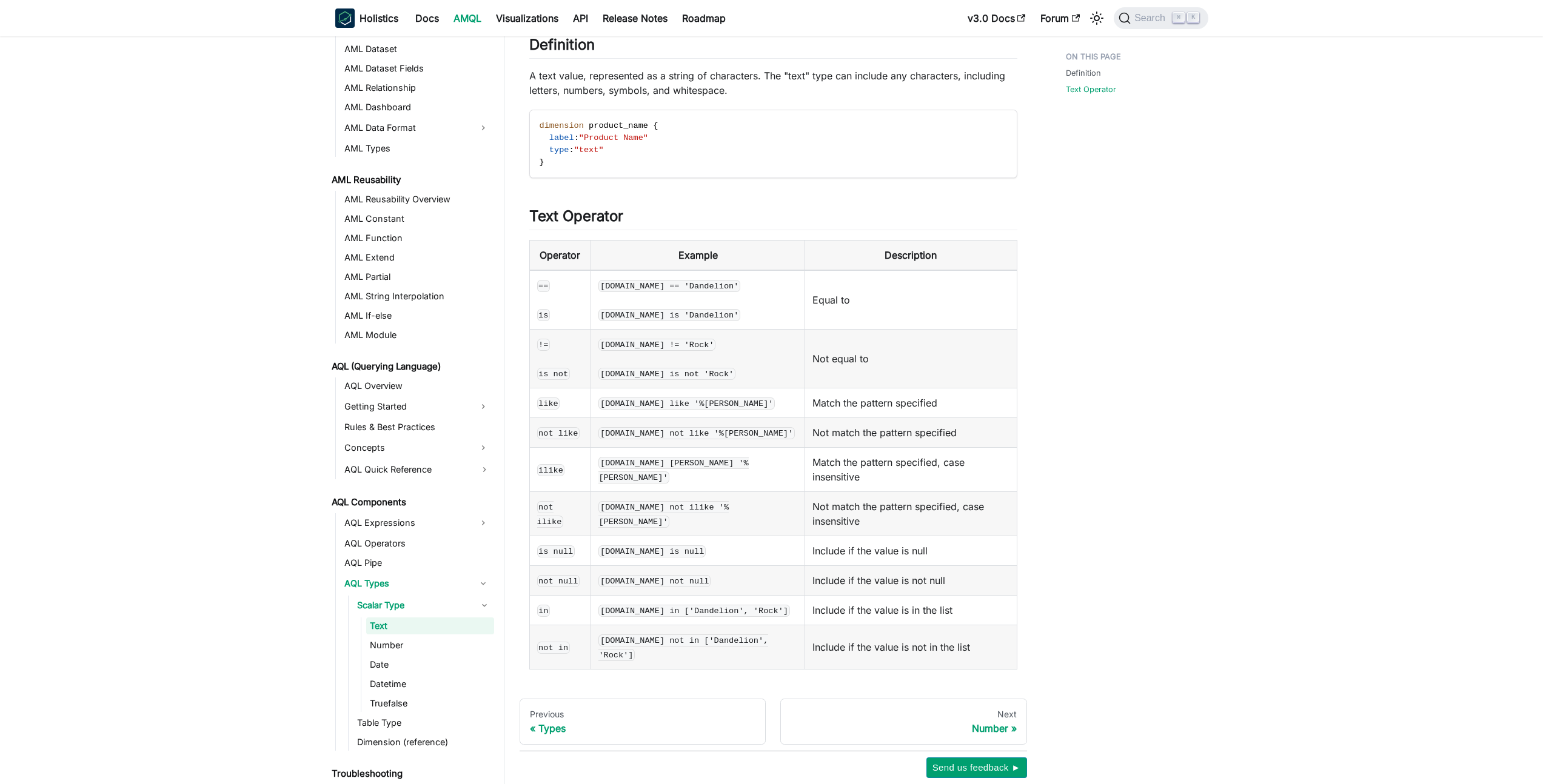
scroll to position [92, 0]
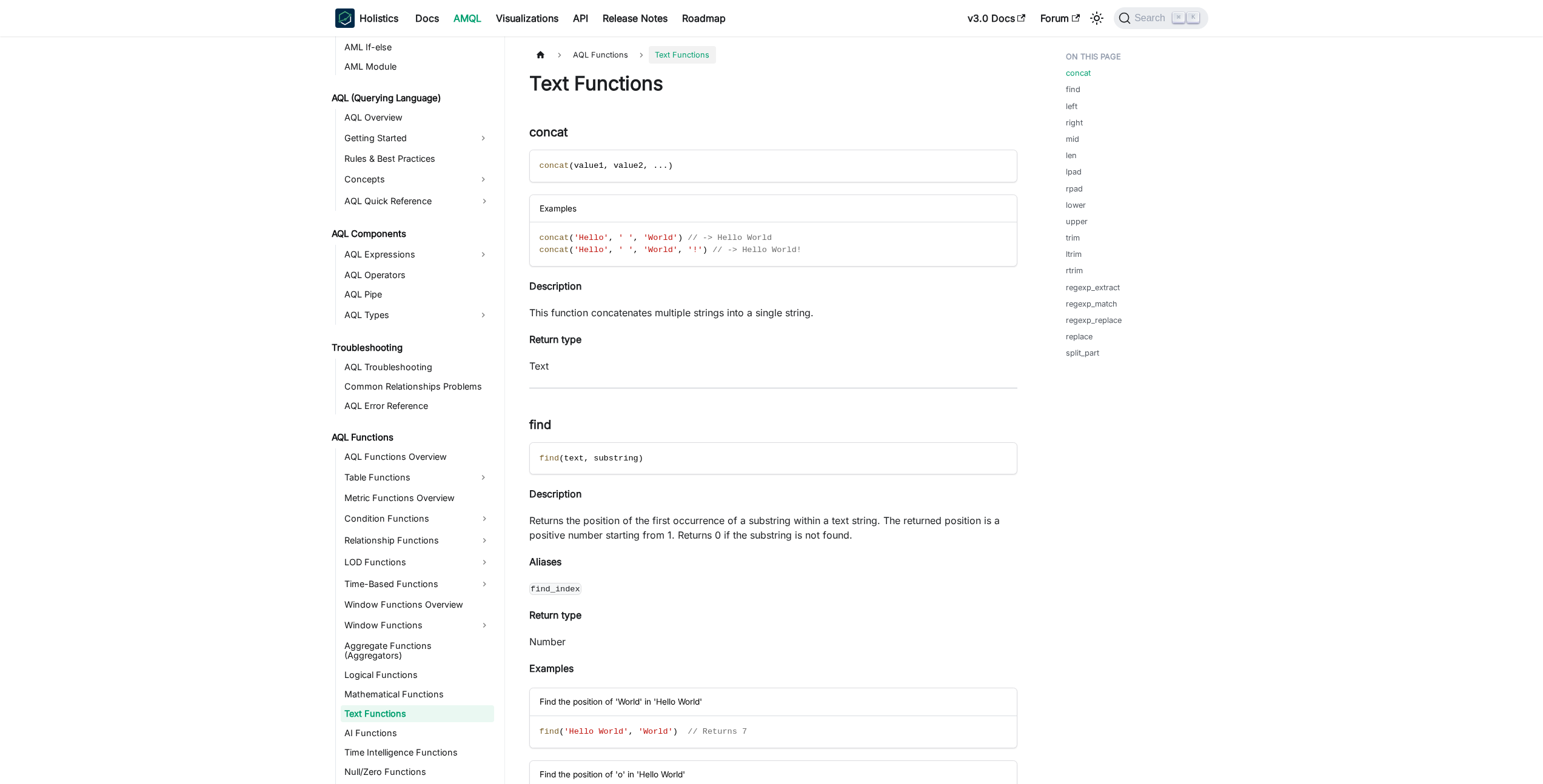
scroll to position [505, 0]
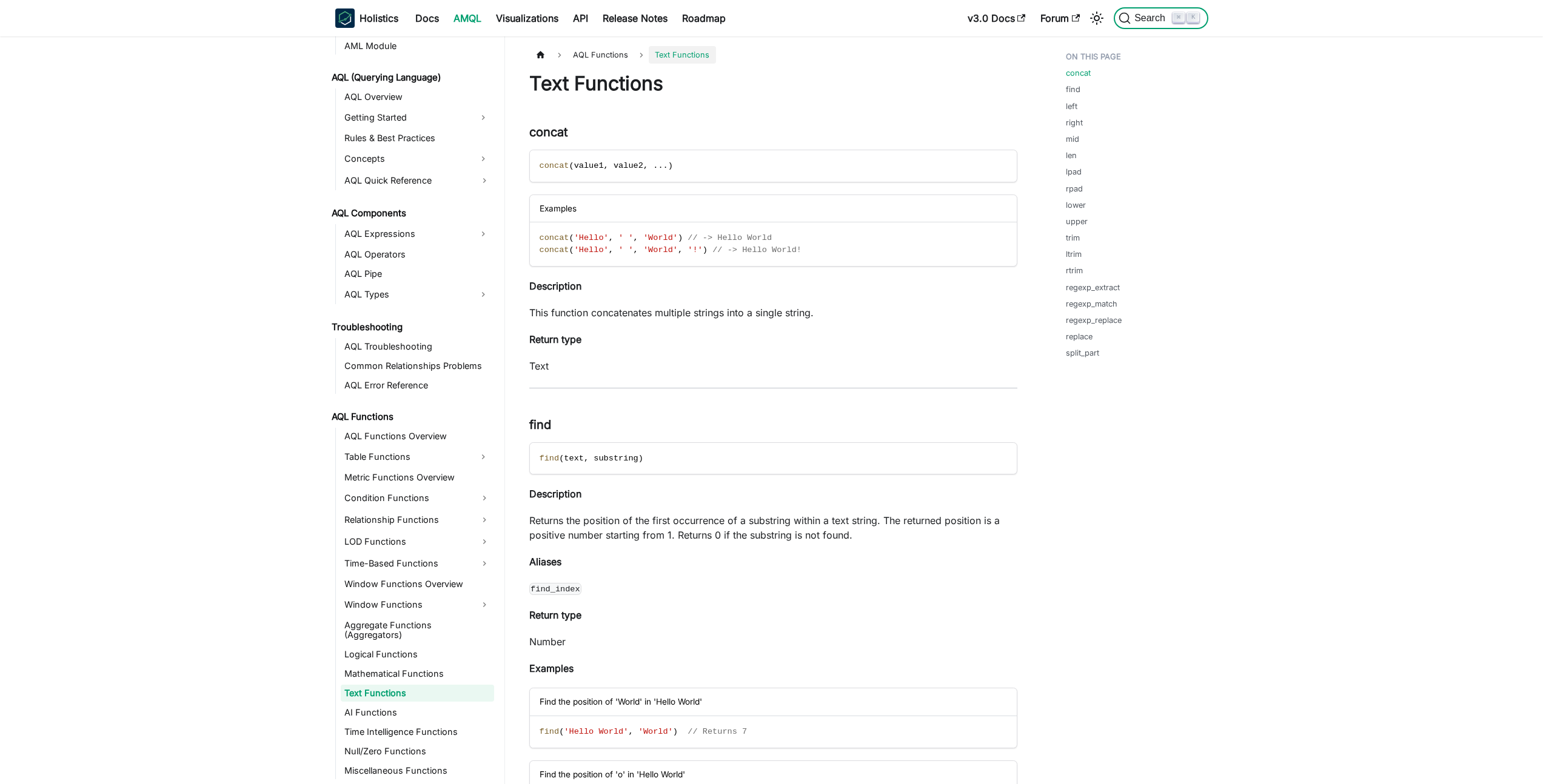
click at [1138, 16] on span "Search" at bounding box center [1151, 18] width 42 height 11
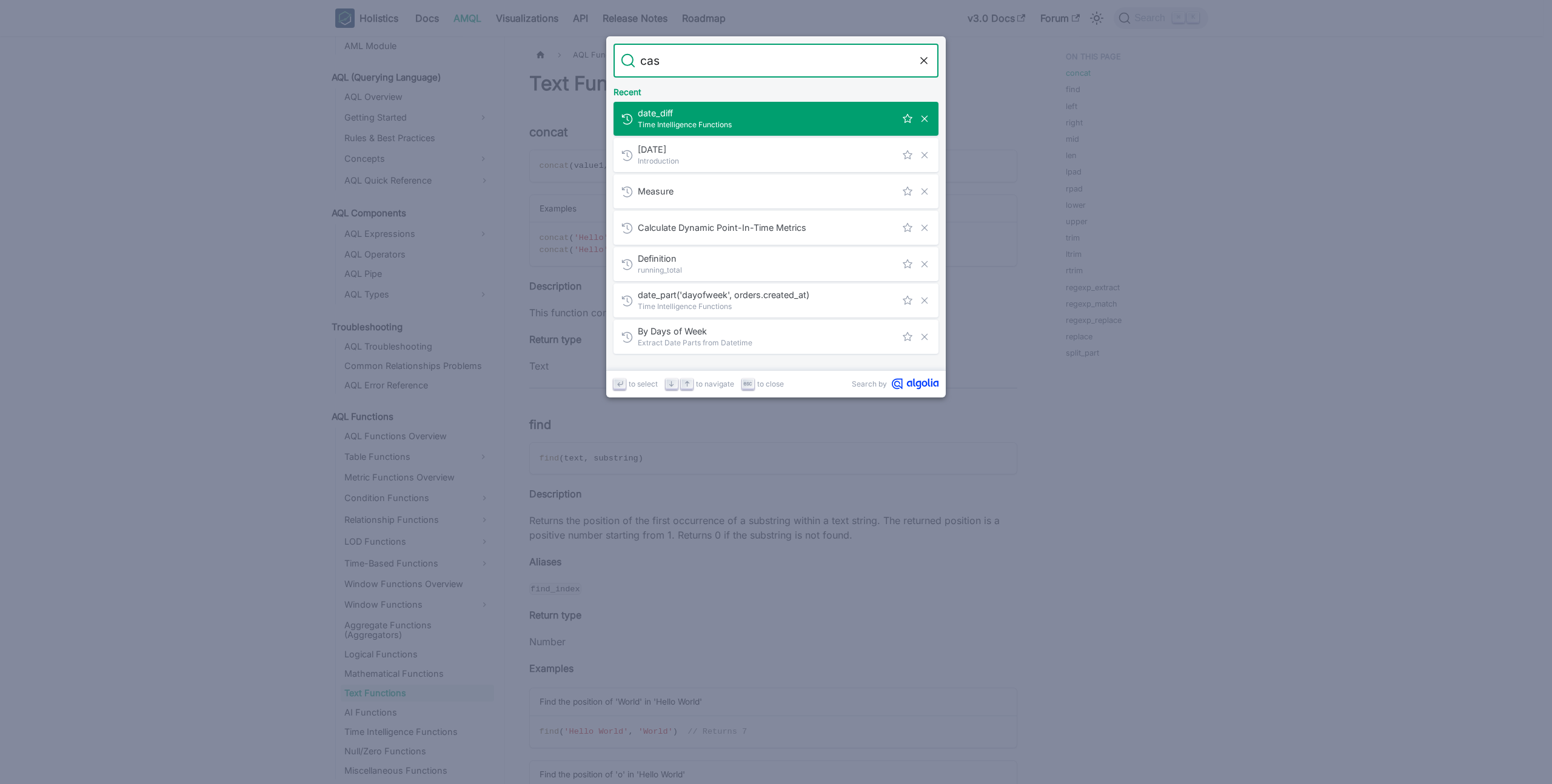
type input "cast"
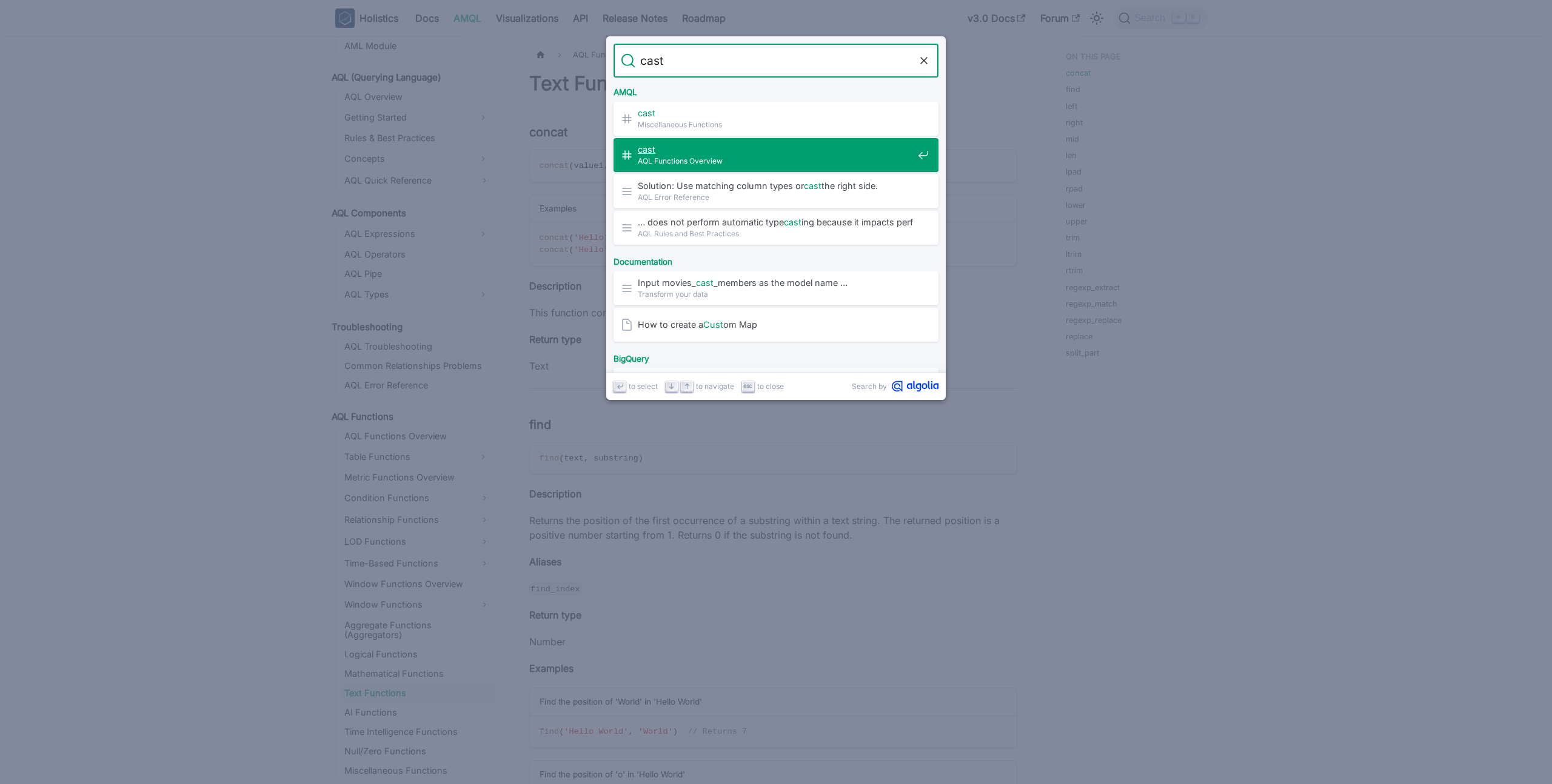
click at [769, 148] on span "cast" at bounding box center [775, 150] width 276 height 12
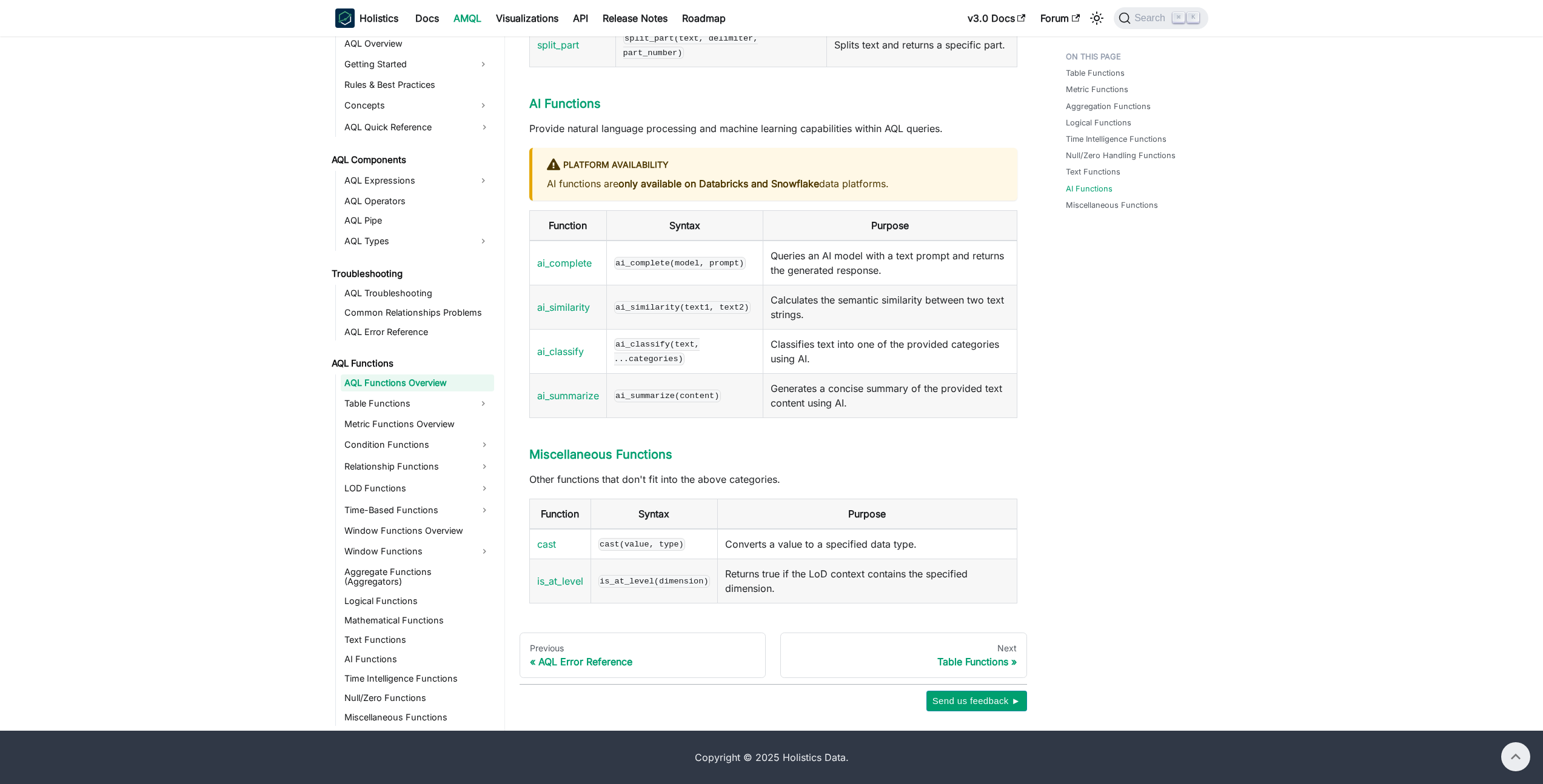
scroll to position [4464, 0]
click at [547, 548] on link "cast" at bounding box center [546, 544] width 19 height 12
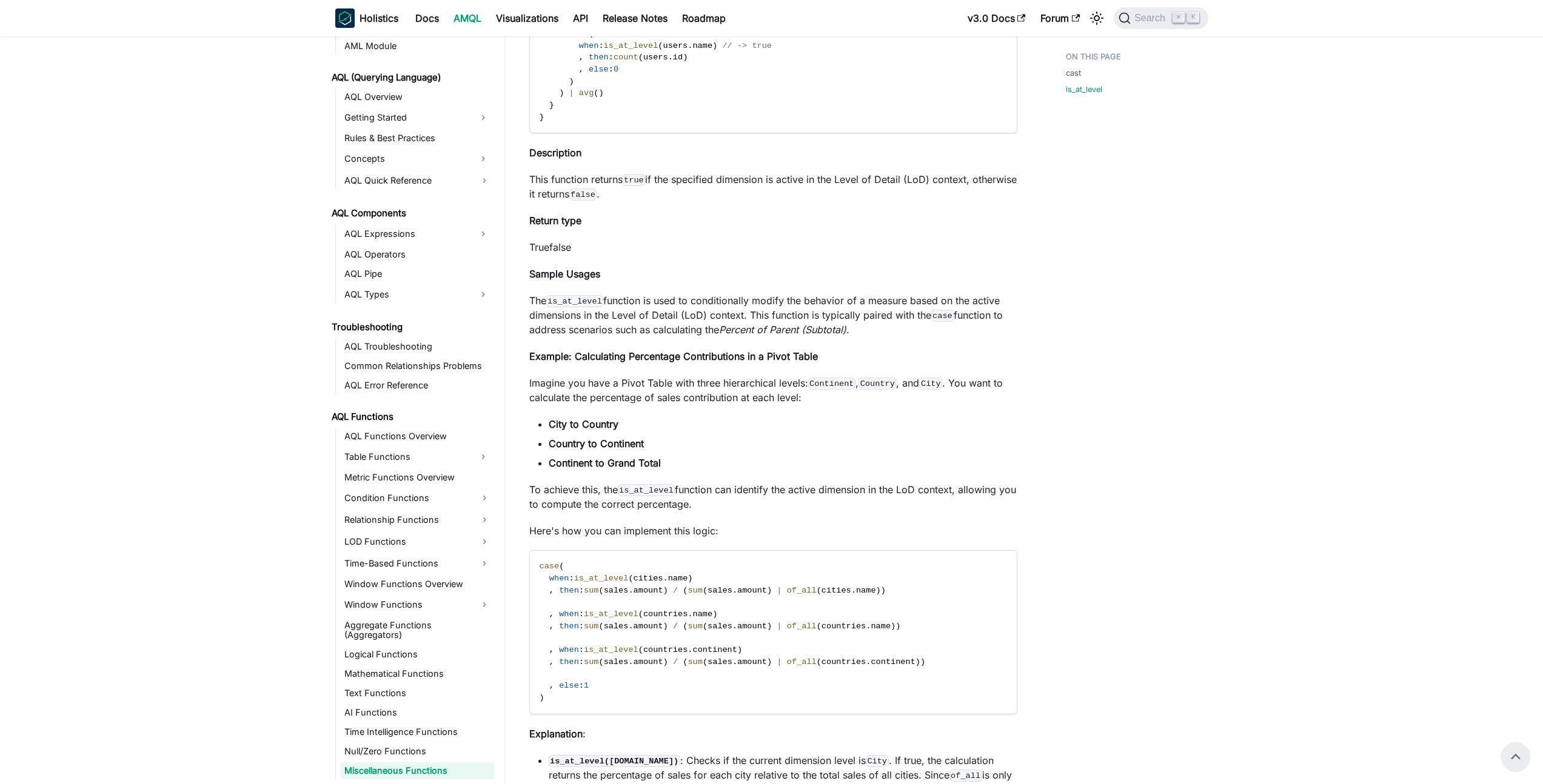
scroll to position [801, 0]
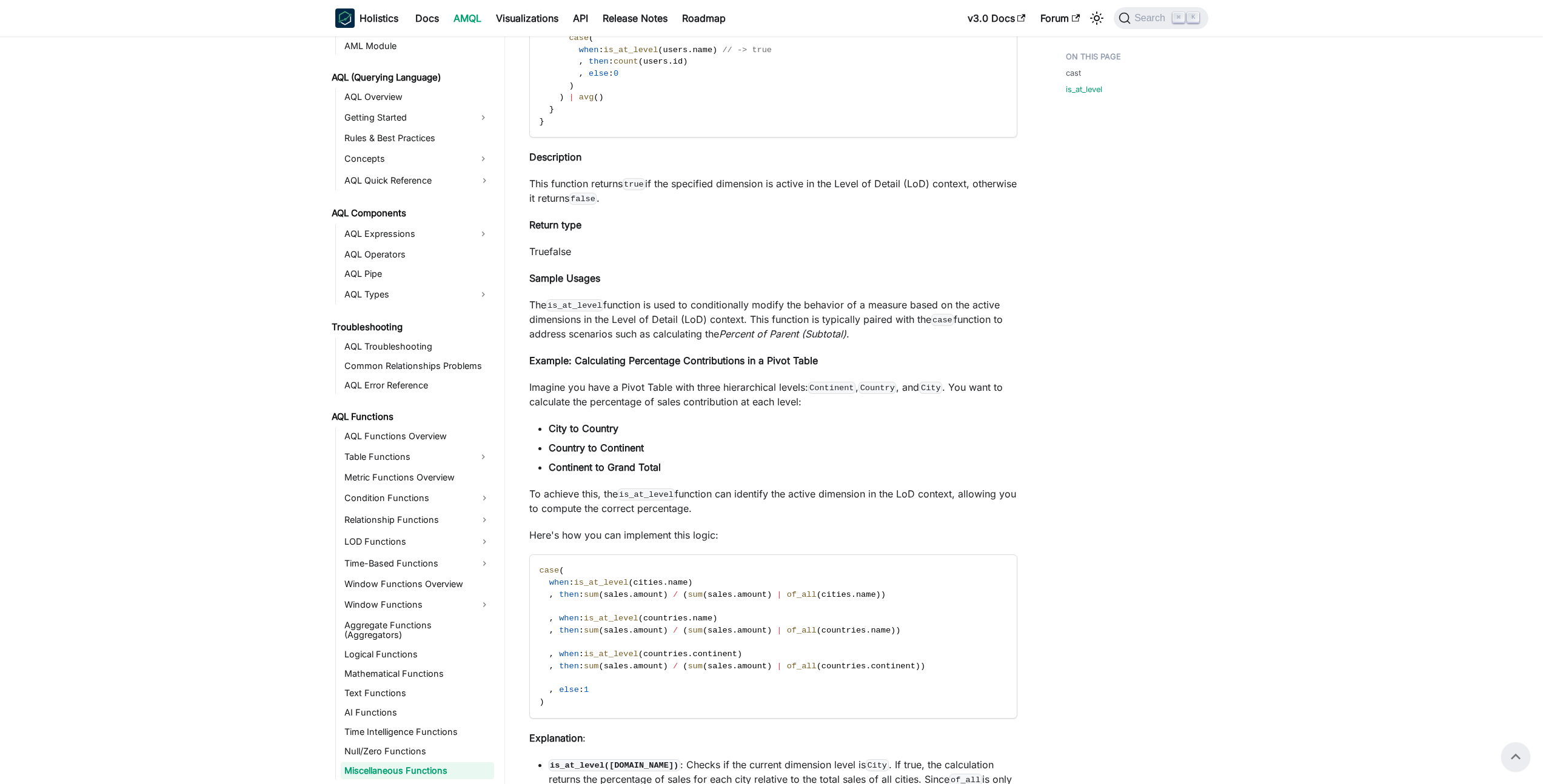
scroll to position [4467, 0]
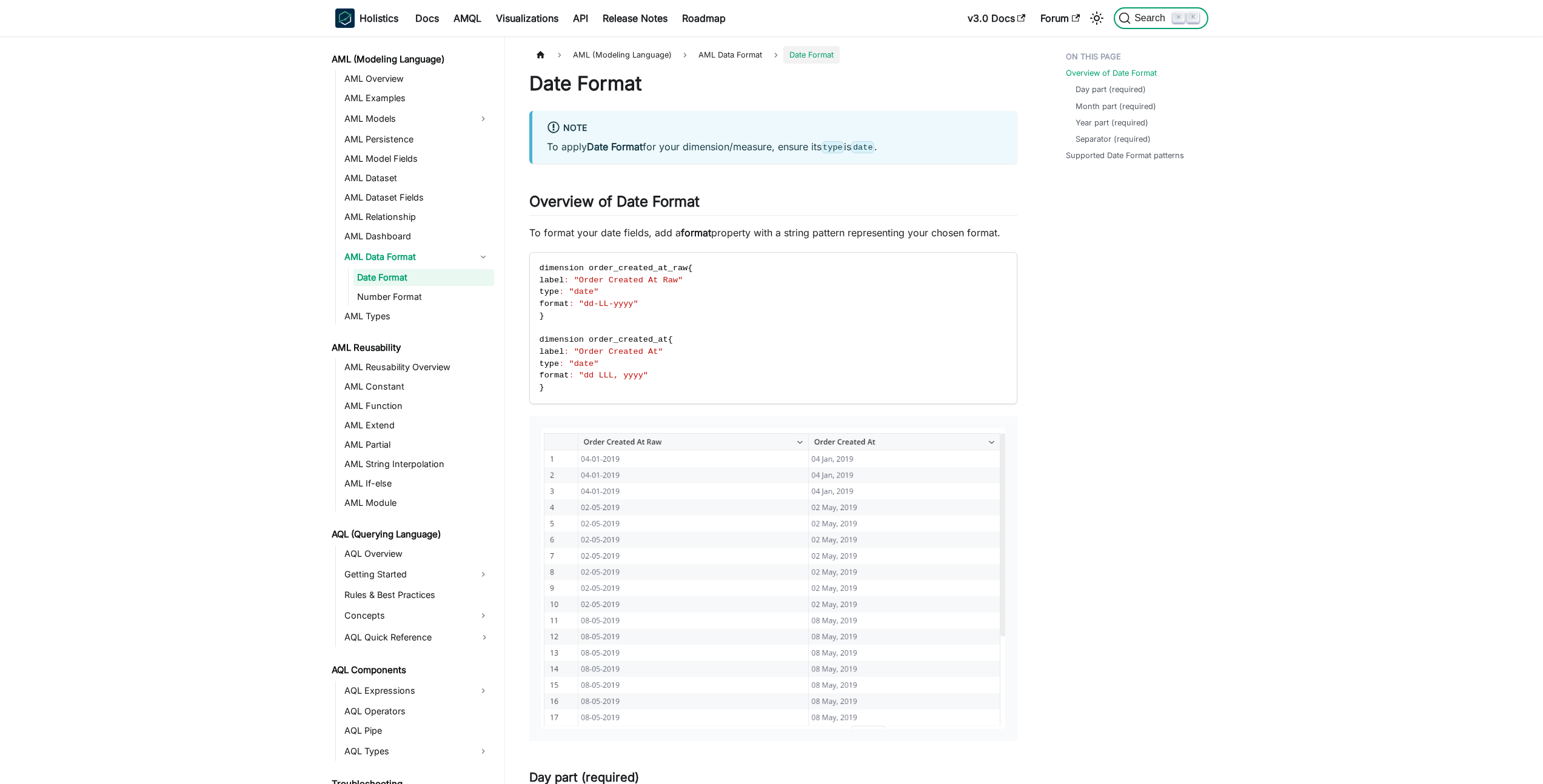
click at [1158, 10] on button "Search ⌘ K" at bounding box center [1161, 18] width 94 height 22
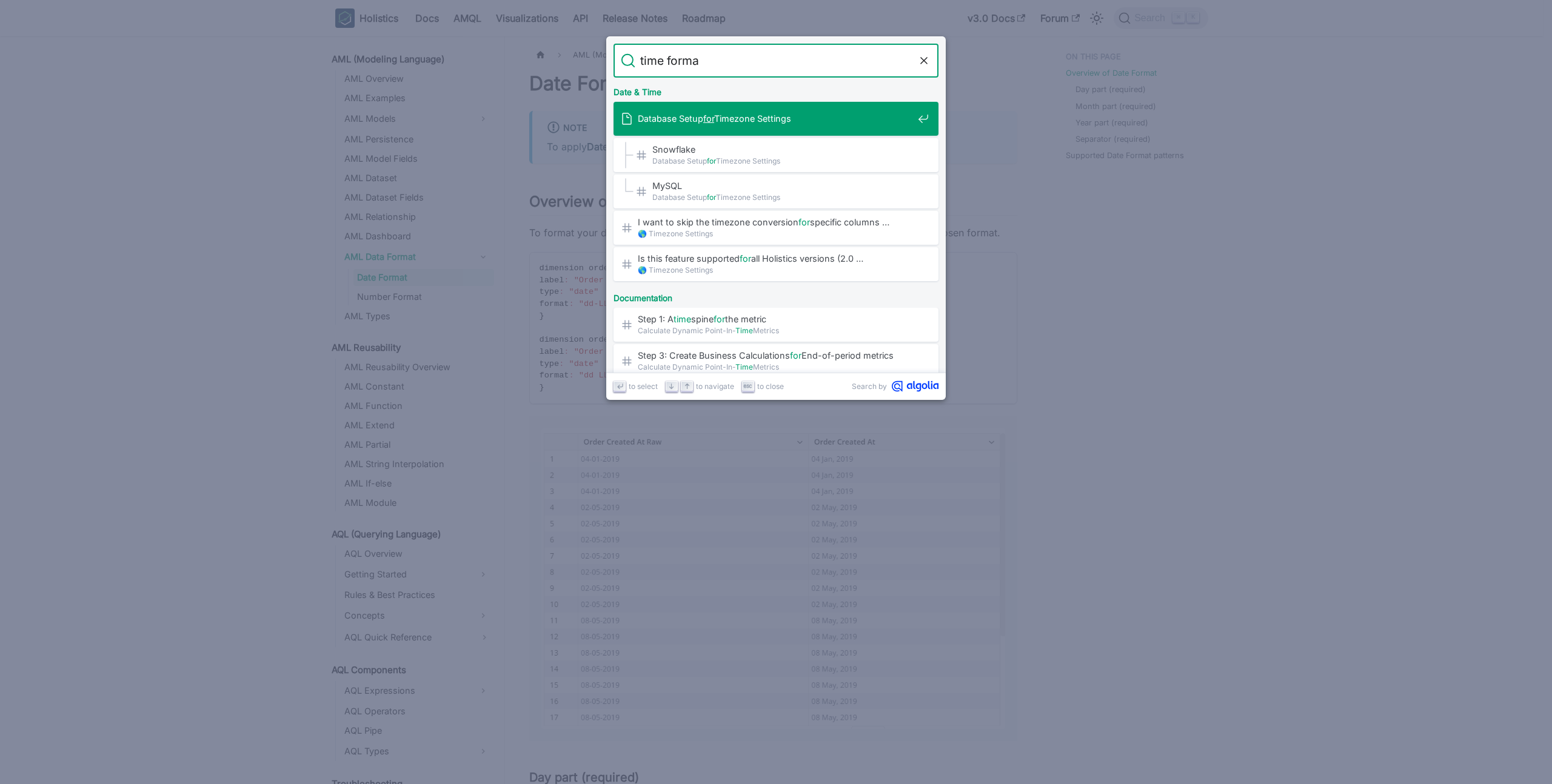
type input "time format"
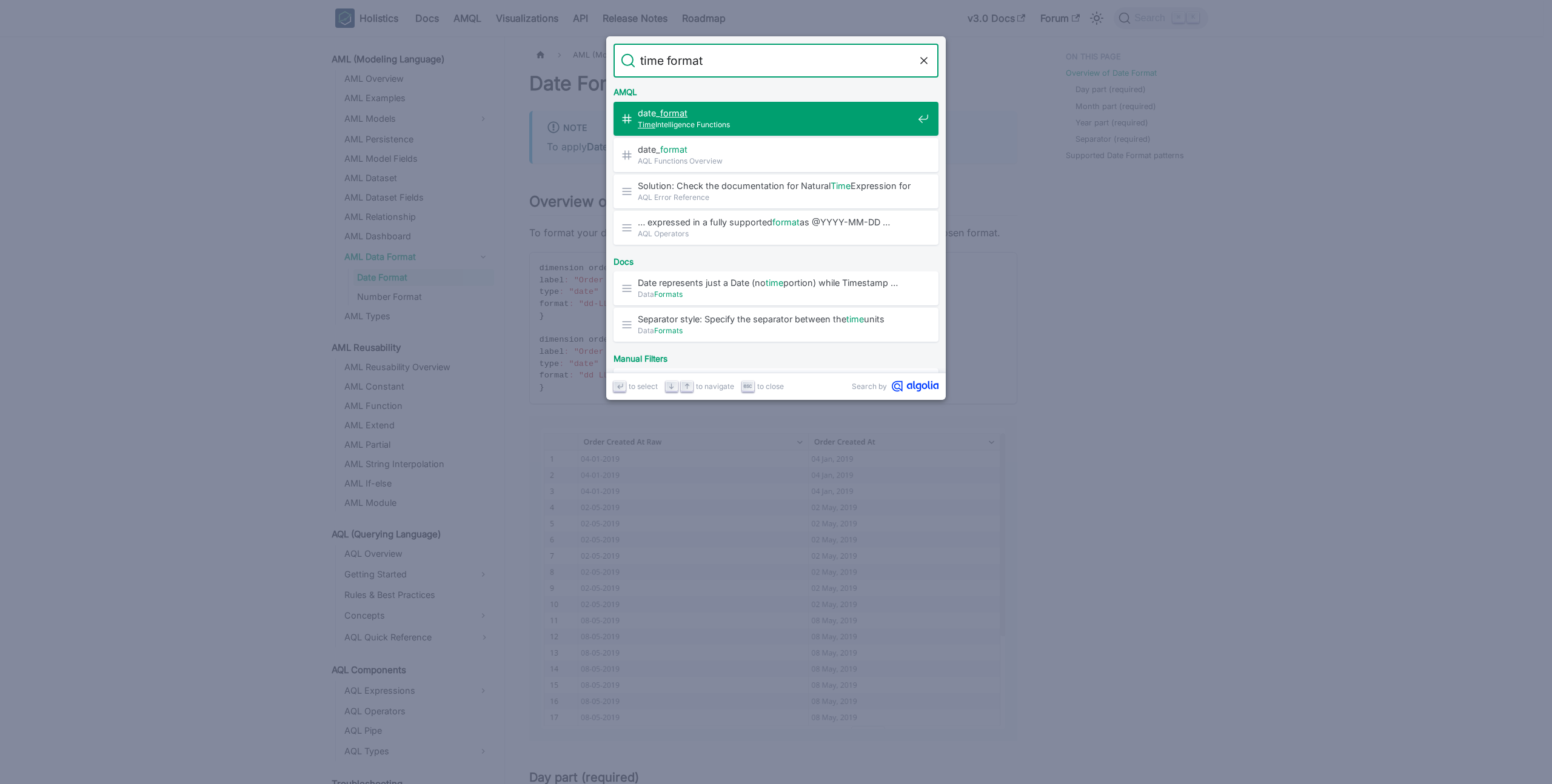
scroll to position [6, 0]
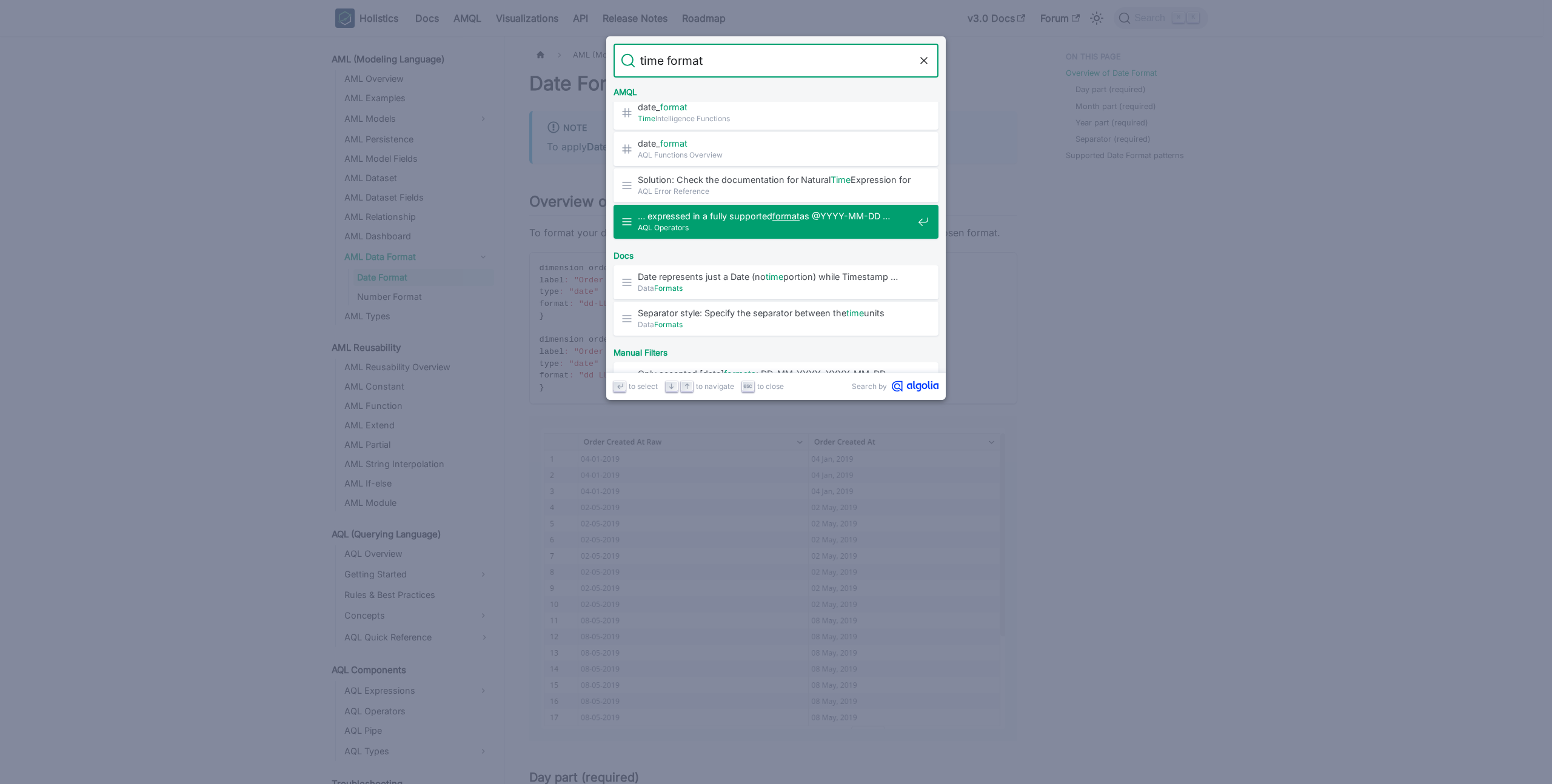
click at [728, 217] on span "… expressed in a fully supported format as @YYYY-MM-DD …" at bounding box center [775, 216] width 276 height 12
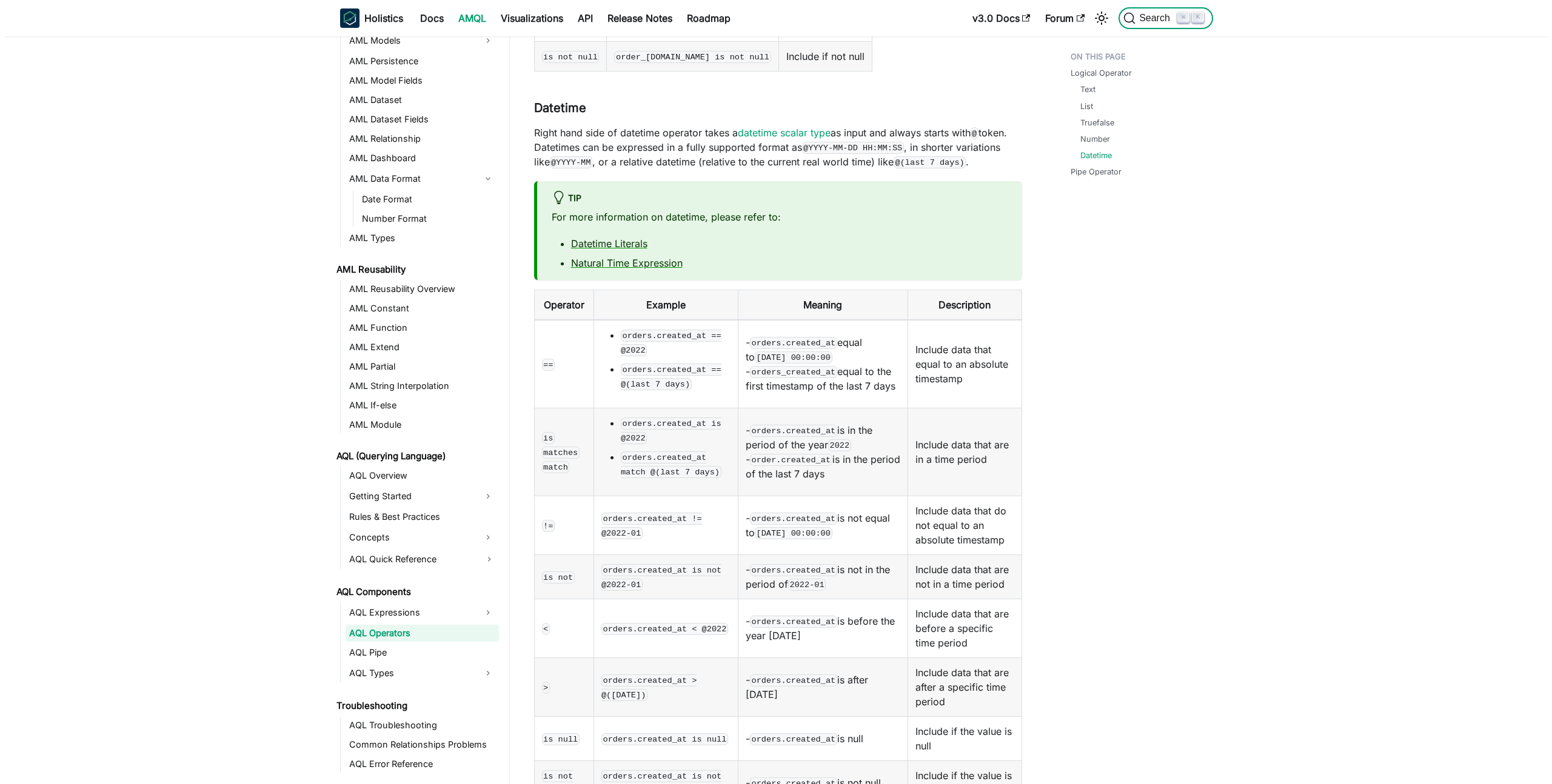
scroll to position [173, 0]
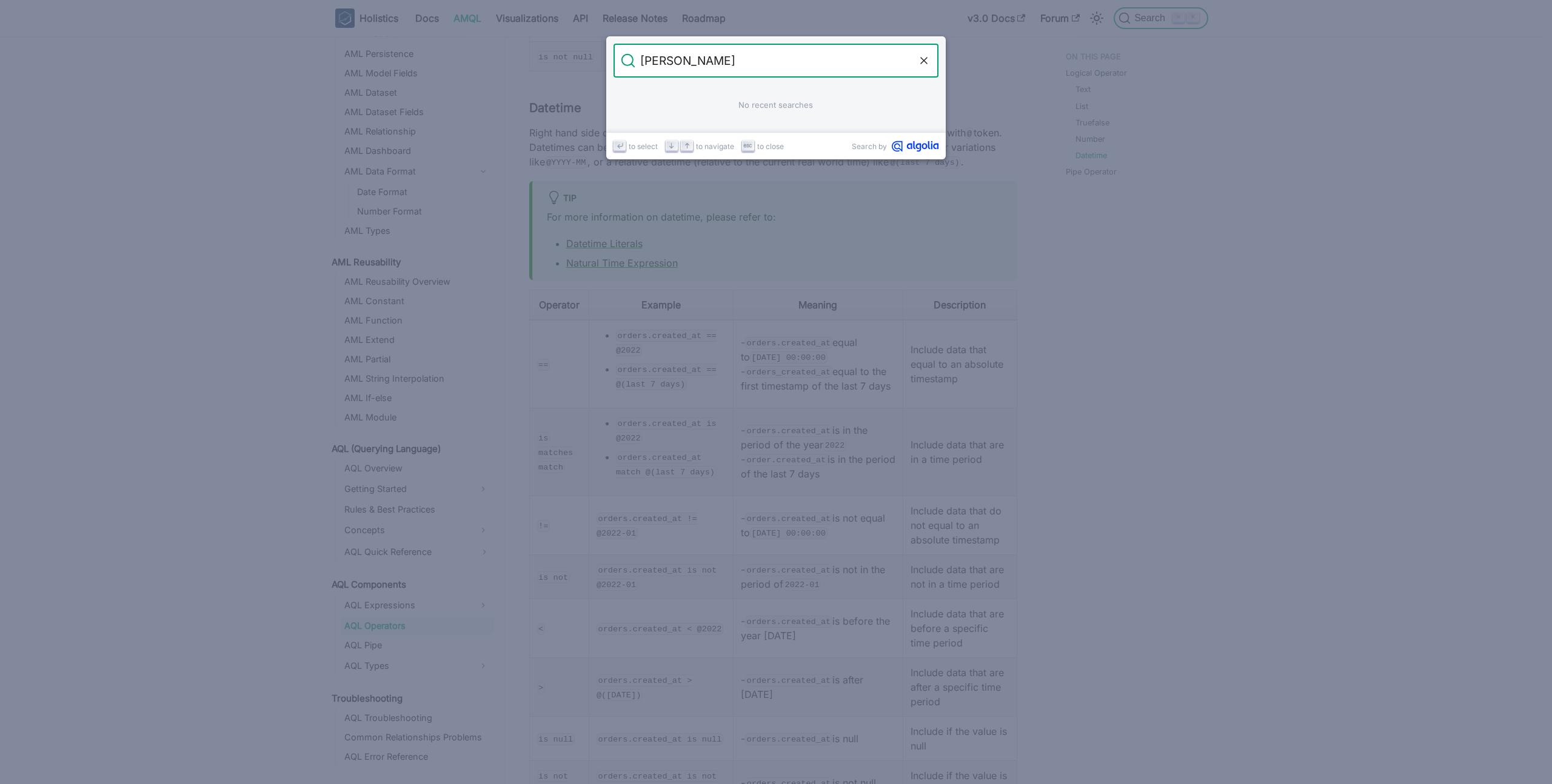
type input "time"
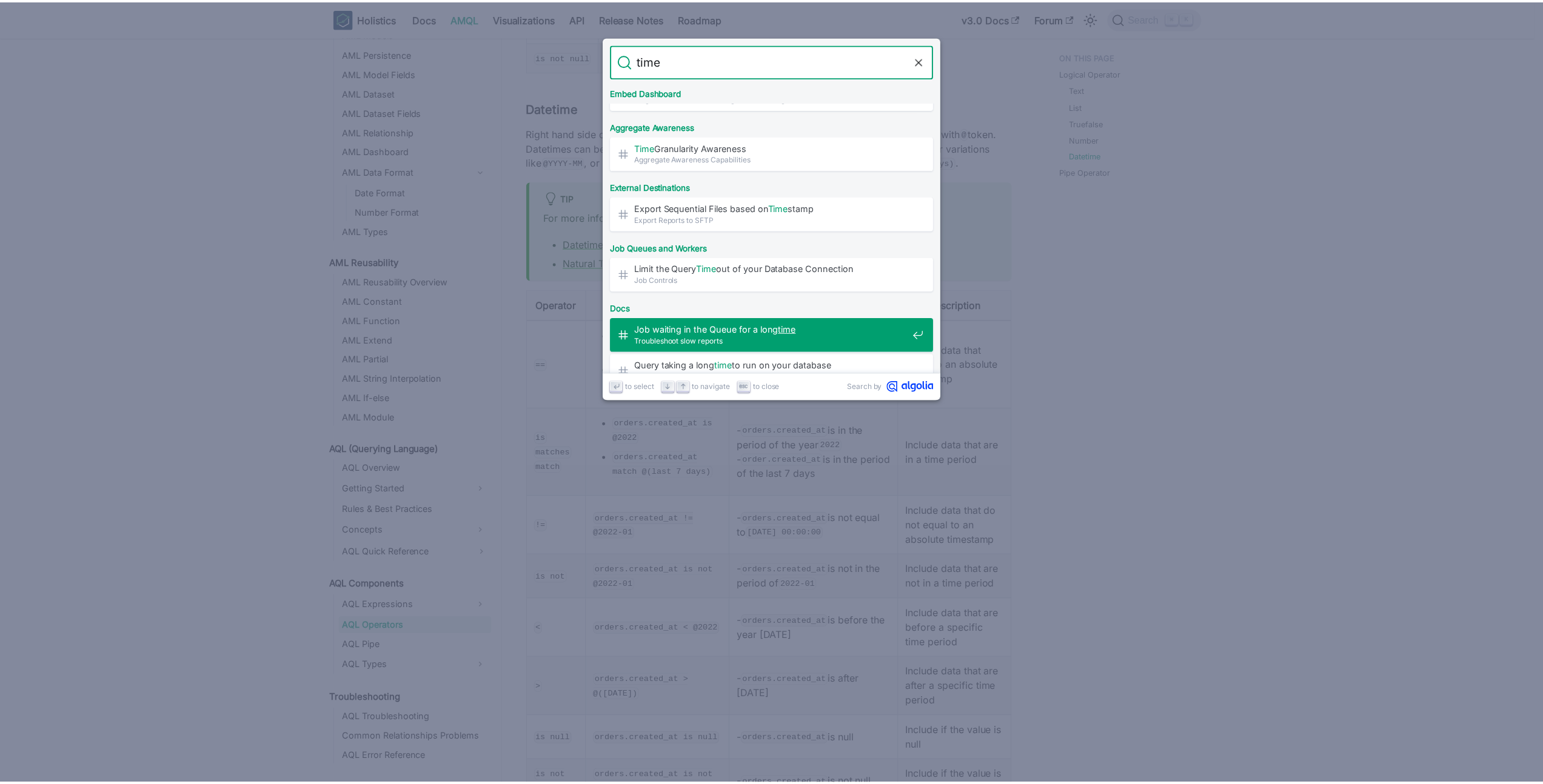
scroll to position [652, 0]
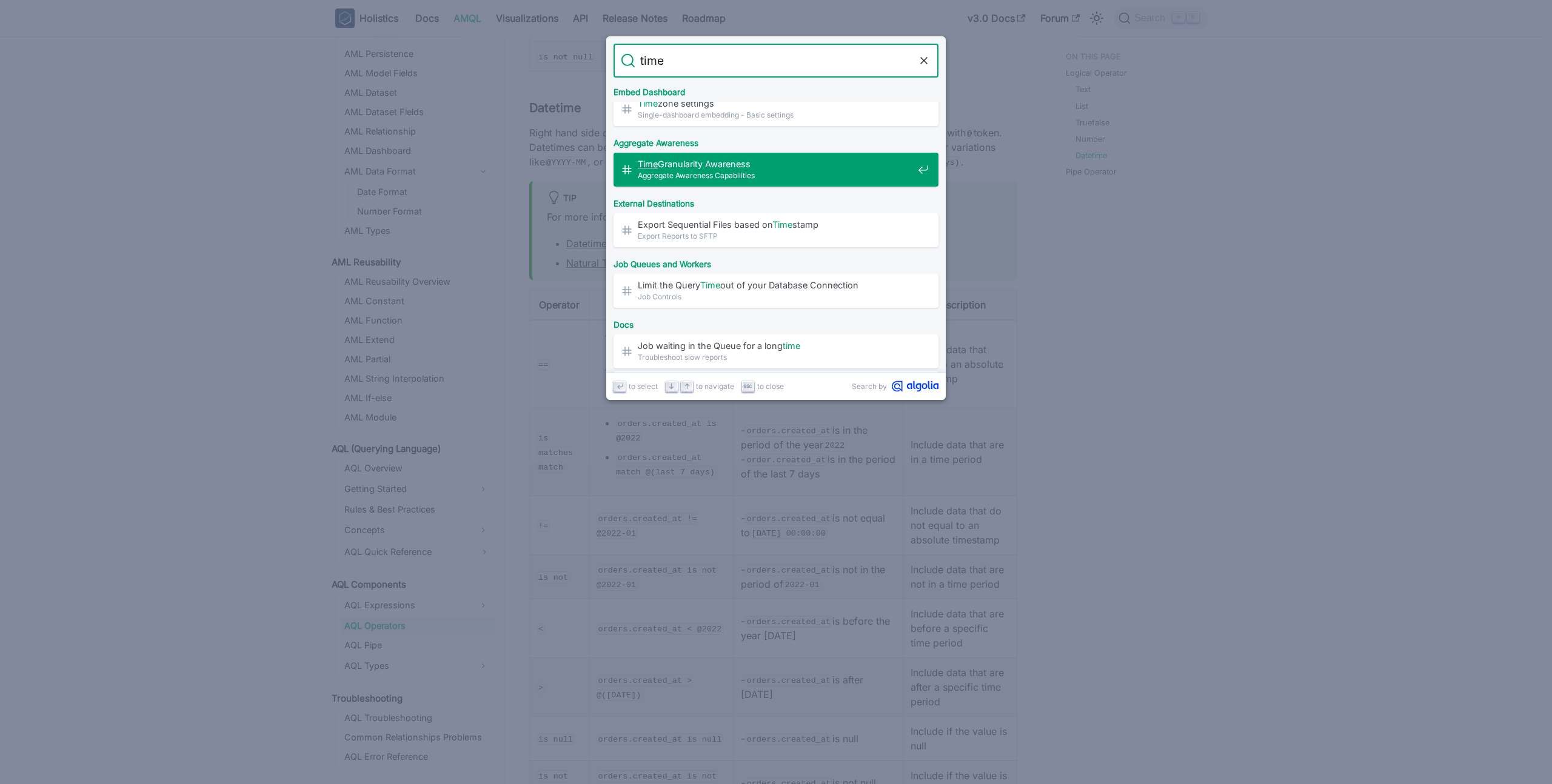
click at [743, 175] on span "Aggregate Awareness Capabilities" at bounding box center [775, 175] width 276 height 12
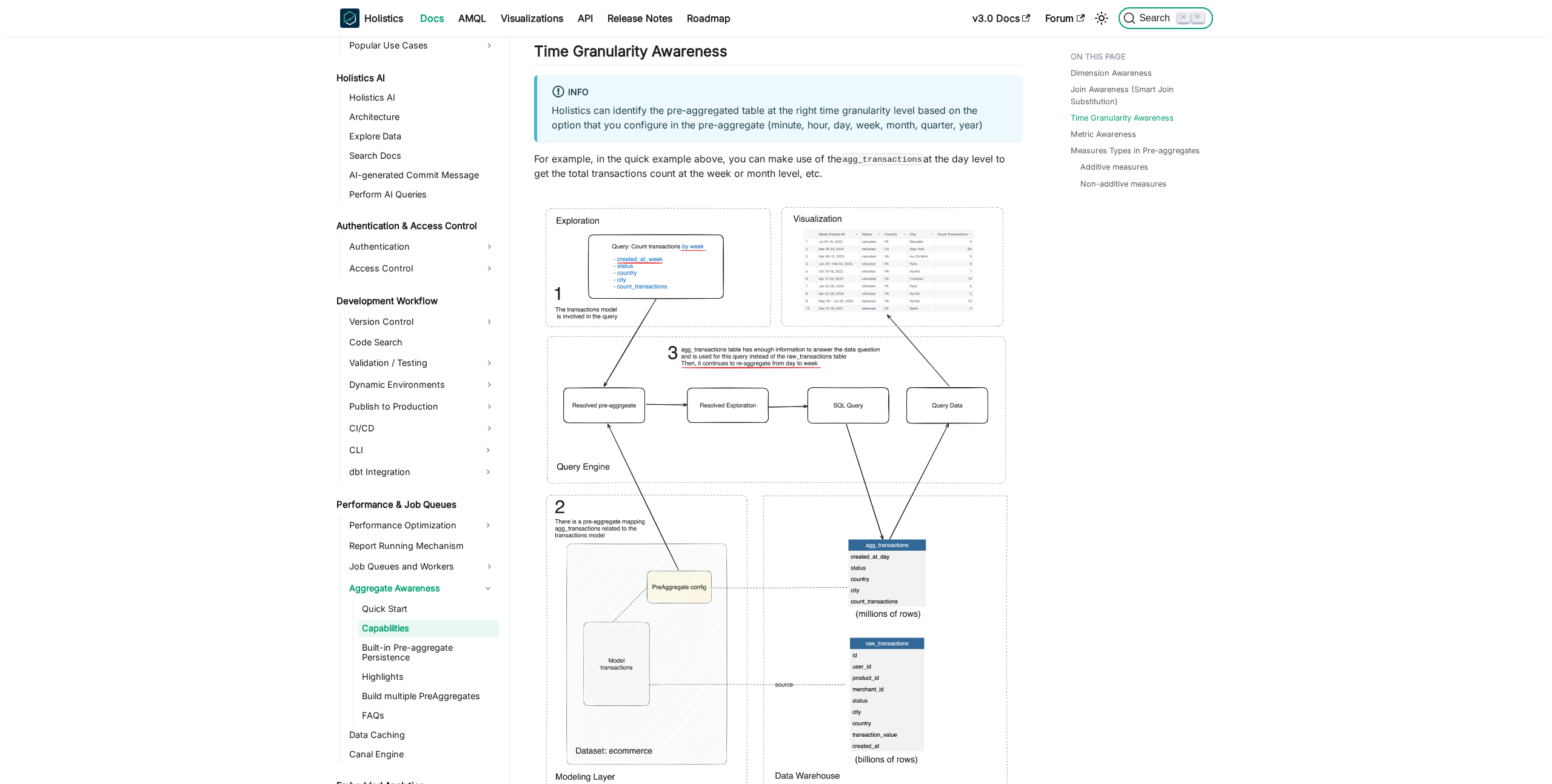
scroll to position [595, 0]
click at [1157, 14] on span "Search" at bounding box center [1151, 18] width 42 height 11
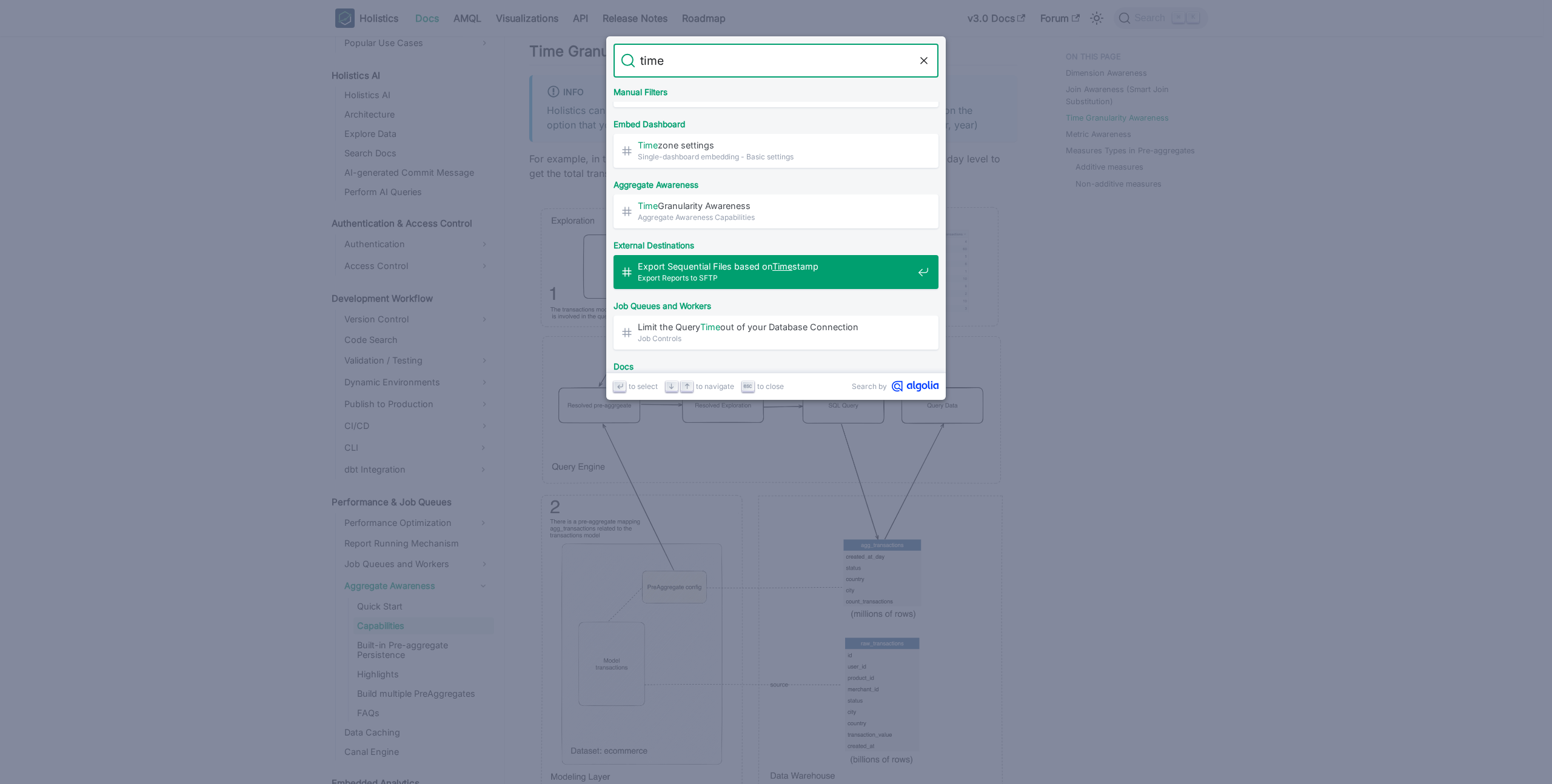
scroll to position [614, 0]
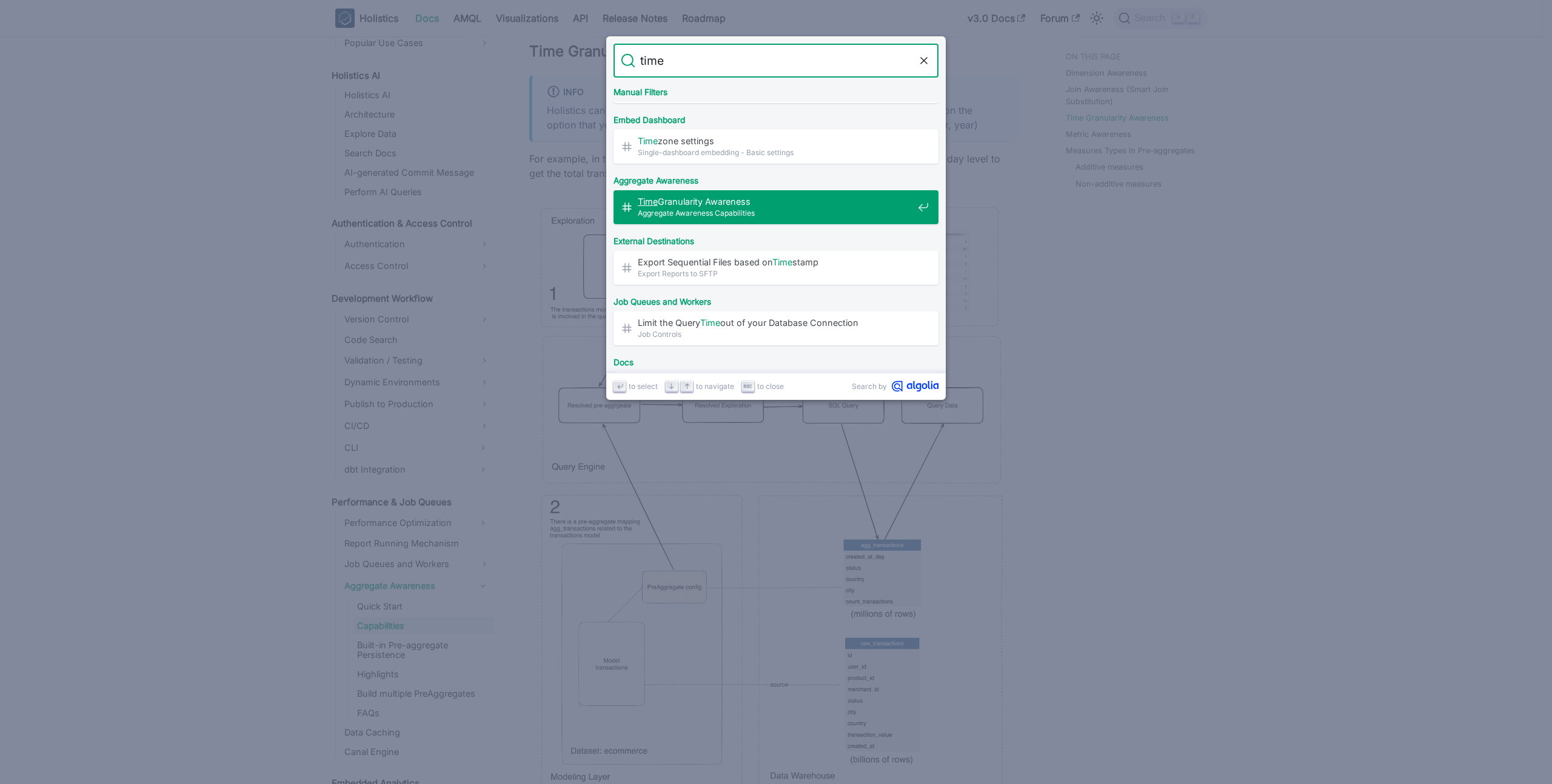
drag, startPoint x: 649, startPoint y: 60, endPoint x: 633, endPoint y: 60, distance: 16.0
click at [633, 60] on form "Search time" at bounding box center [776, 60] width 325 height 34
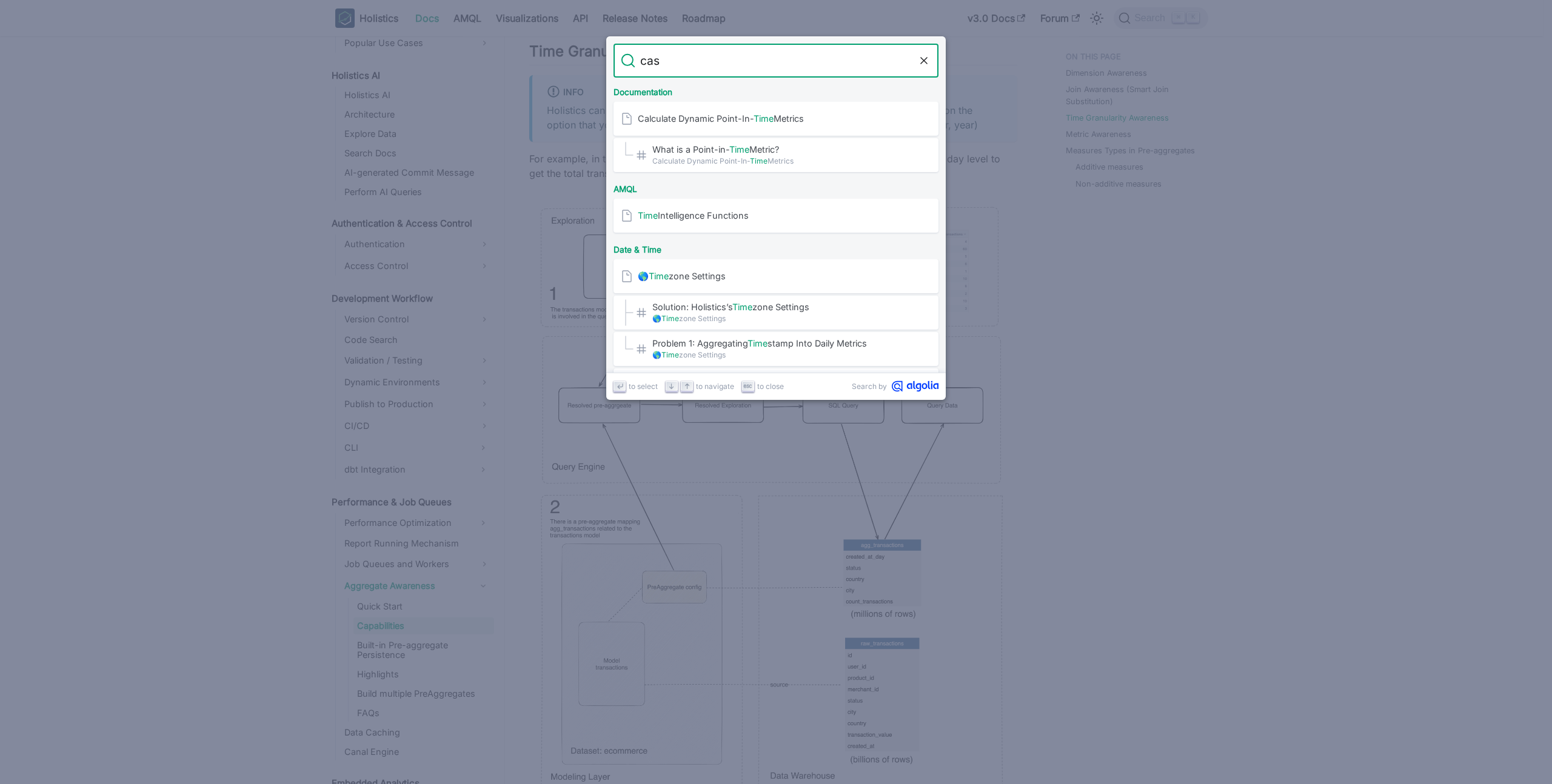
type input "cast"
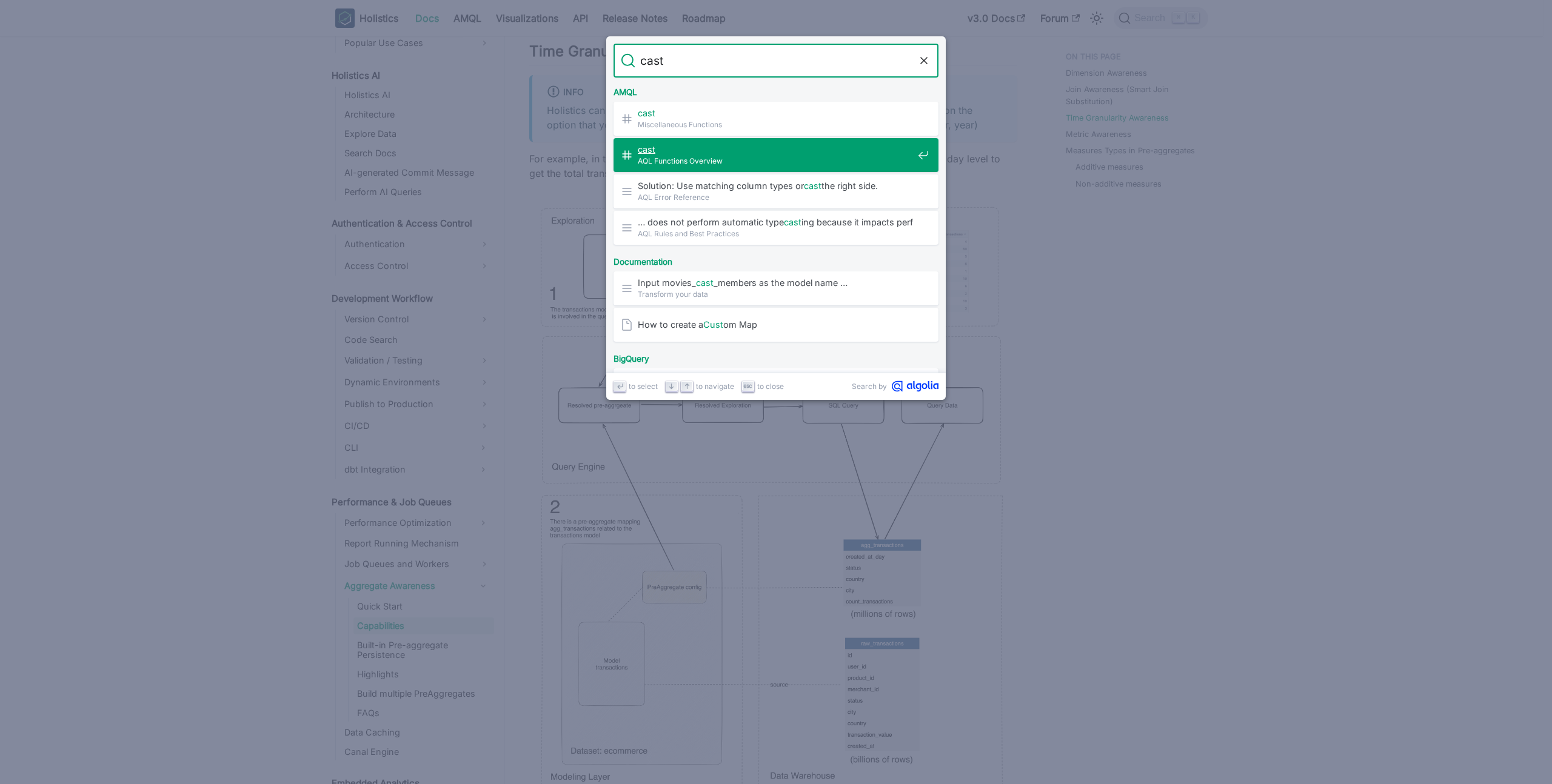
click at [725, 140] on div "cast AQL Functions Overview" at bounding box center [780, 155] width 318 height 34
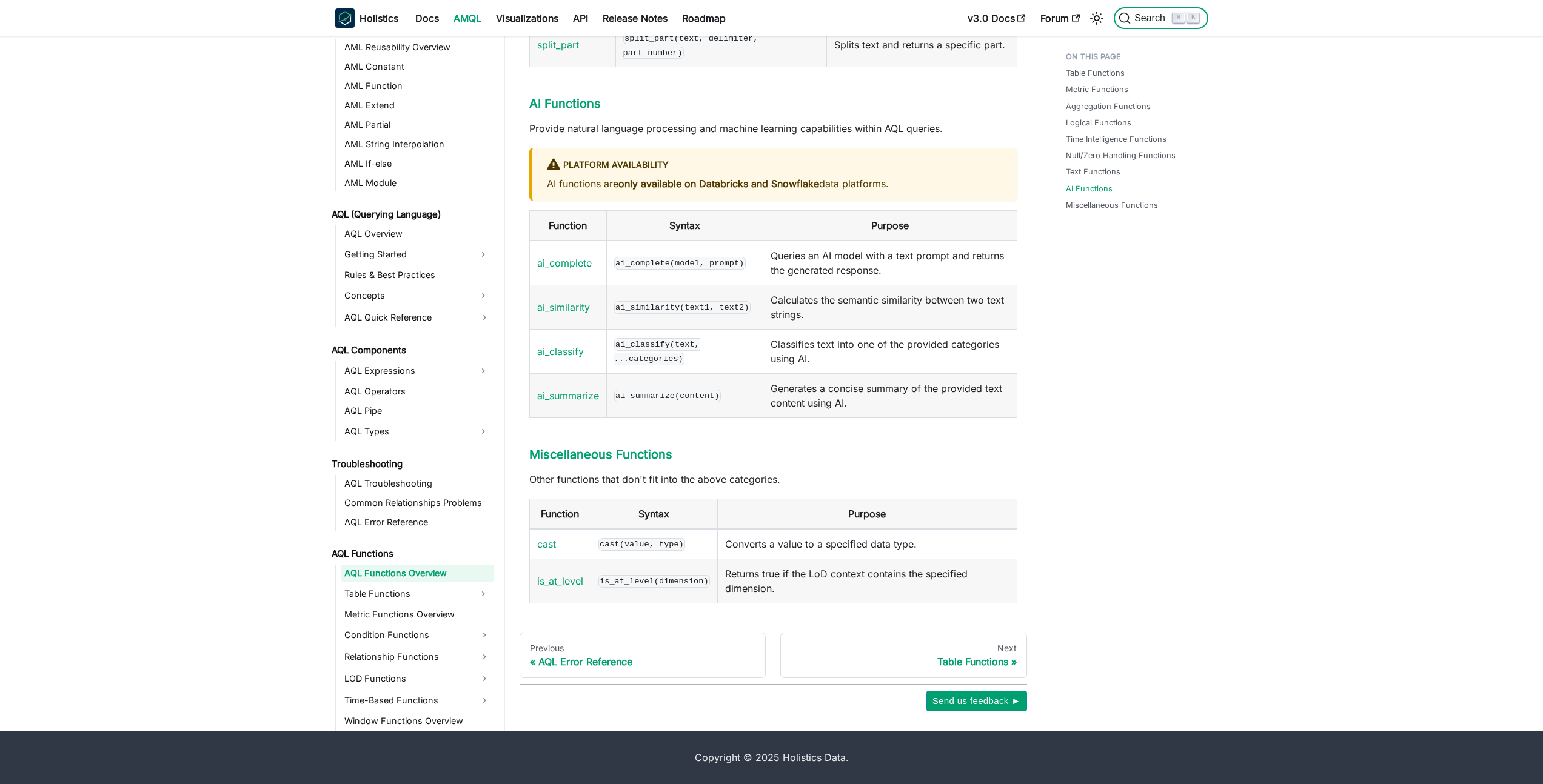
scroll to position [316, 0]
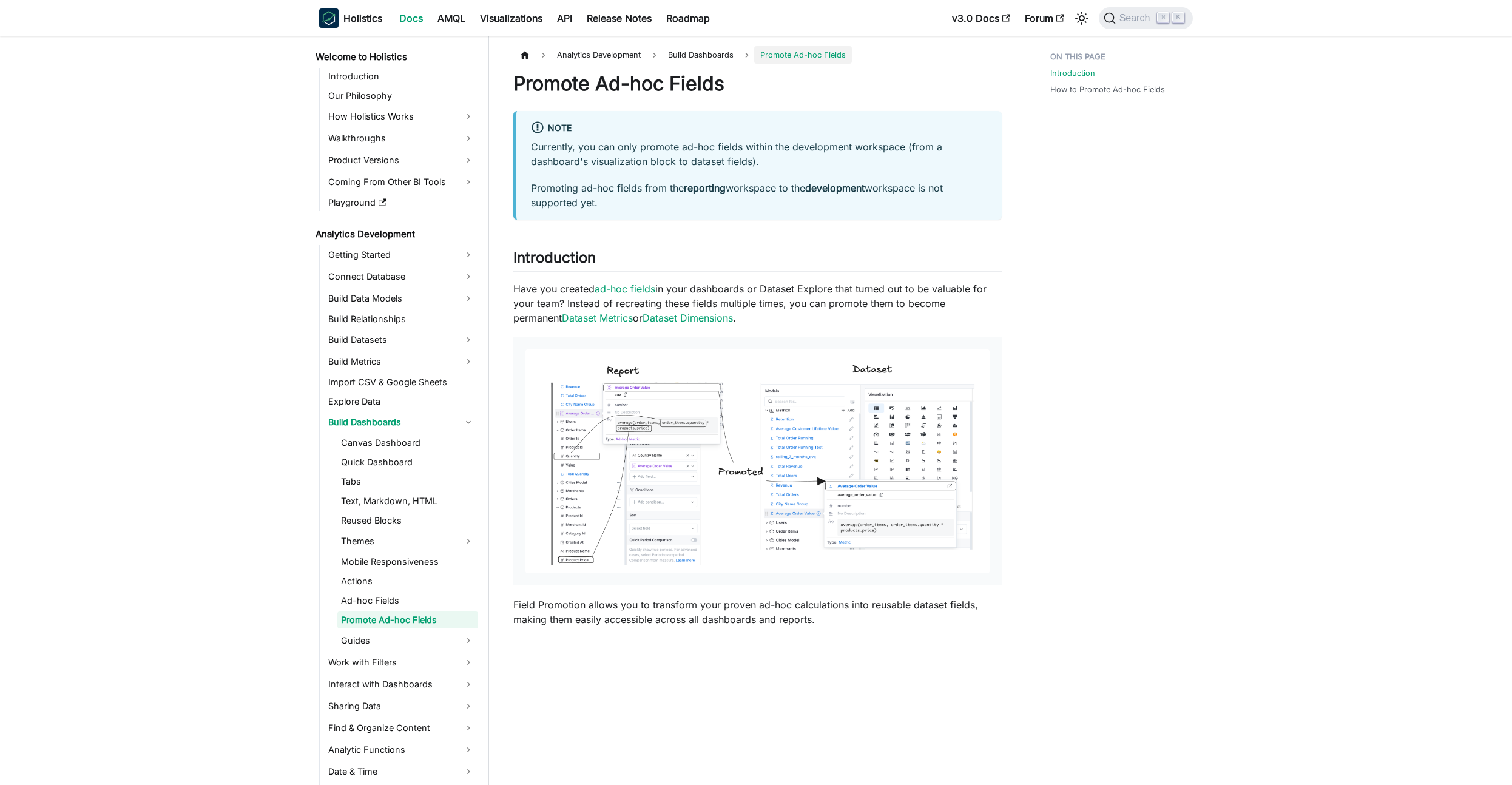
click at [648, 449] on img at bounding box center [757, 462] width 464 height 224
